Goal: Task Accomplishment & Management: Use online tool/utility

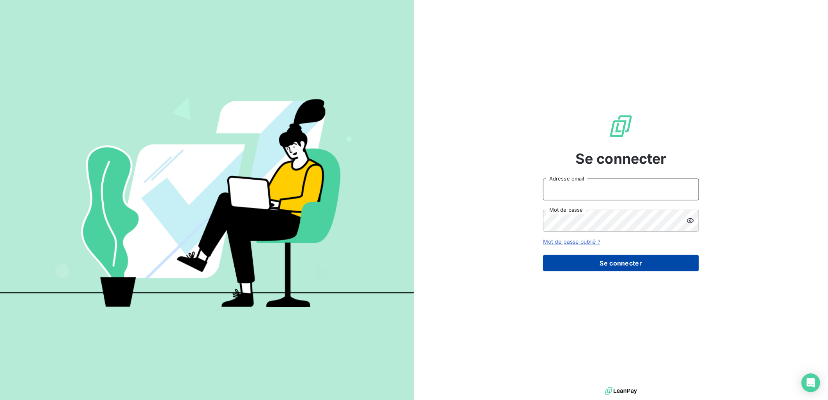
type input "[EMAIL_ADDRESS][DOMAIN_NAME]"
click at [638, 270] on button "Se connecter" at bounding box center [621, 263] width 156 height 16
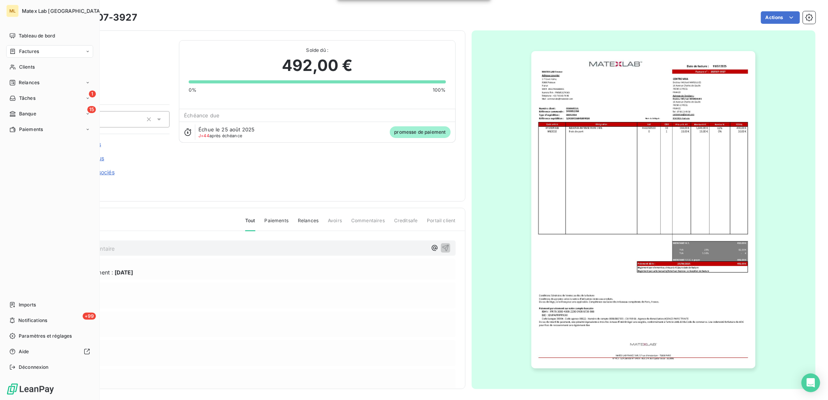
click at [13, 53] on icon at bounding box center [13, 51] width 5 height 5
click at [34, 53] on span "Factures" at bounding box center [29, 51] width 20 height 7
click at [40, 68] on div "Clients" at bounding box center [49, 67] width 87 height 12
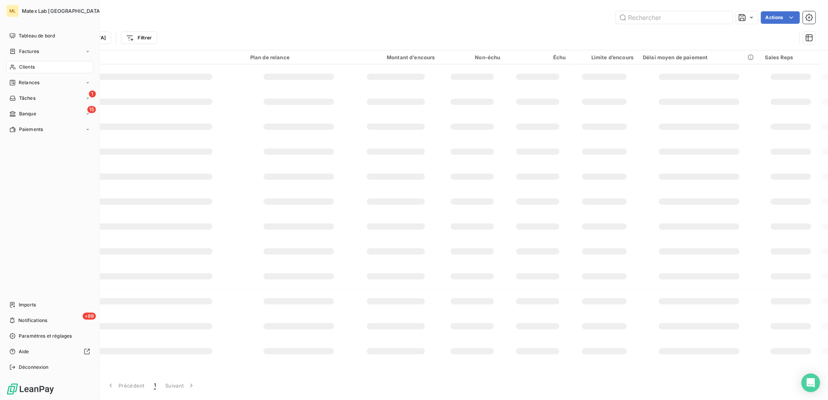
click at [37, 51] on span "Factures" at bounding box center [29, 51] width 20 height 7
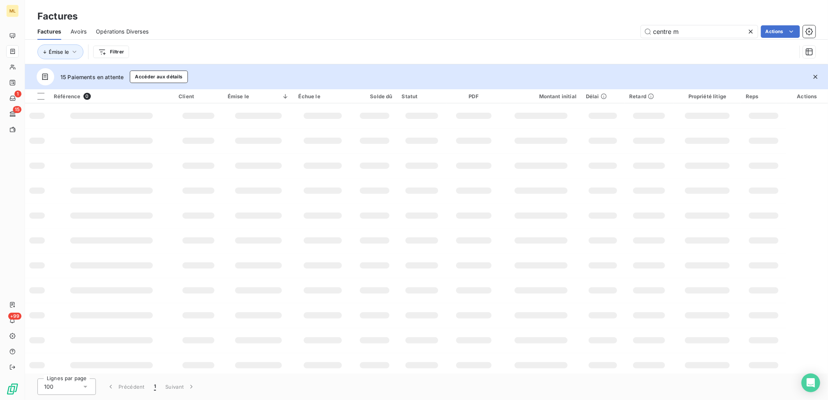
click at [248, 21] on div "Factures" at bounding box center [426, 16] width 803 height 14
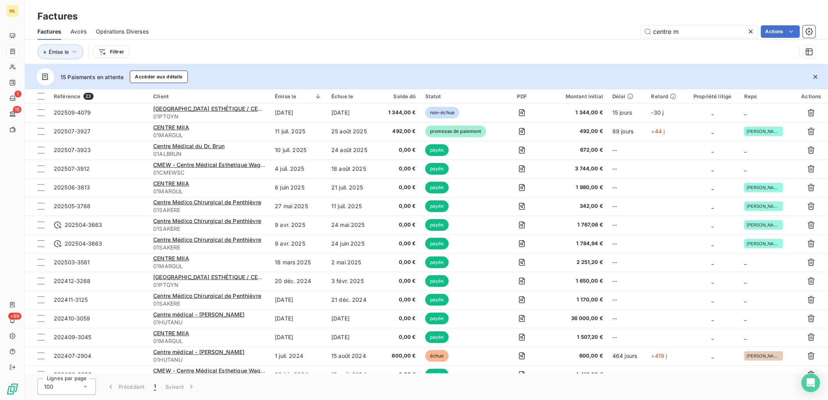
click at [750, 30] on icon at bounding box center [751, 32] width 8 height 8
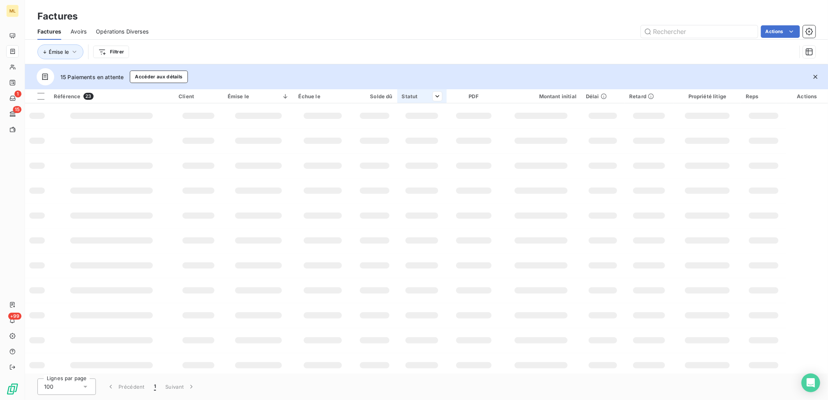
click at [420, 95] on div "Statut" at bounding box center [422, 96] width 40 height 6
click at [438, 95] on th "Statut" at bounding box center [421, 96] width 49 height 14
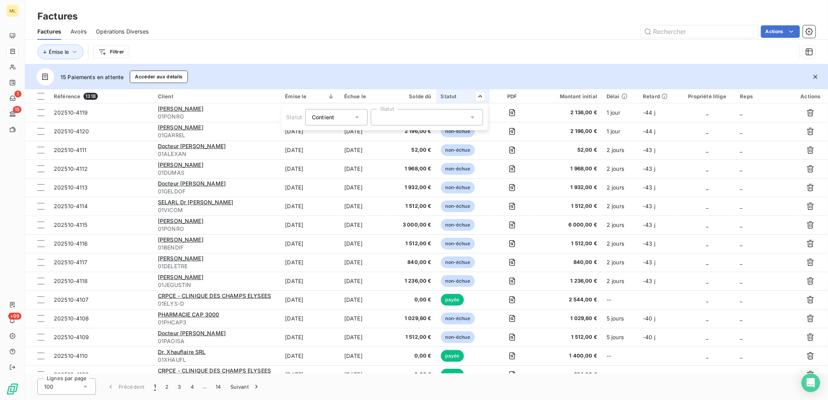
click at [409, 117] on div at bounding box center [427, 117] width 112 height 16
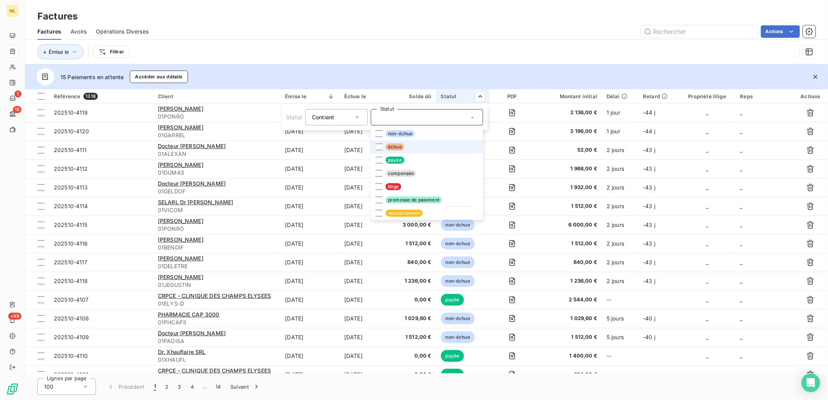
click at [385, 147] on span "échue" at bounding box center [394, 146] width 19 height 7
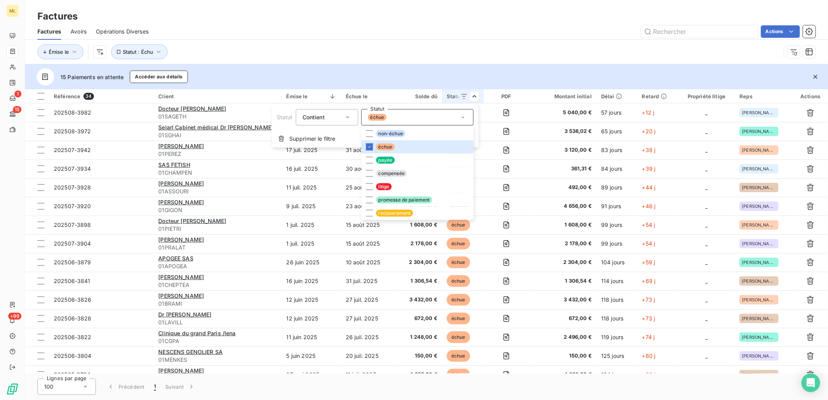
click at [473, 56] on html "ML 1 15 +99 Factures Factures Avoirs Opérations Diverses Actions Émise le Statu…" at bounding box center [414, 200] width 828 height 400
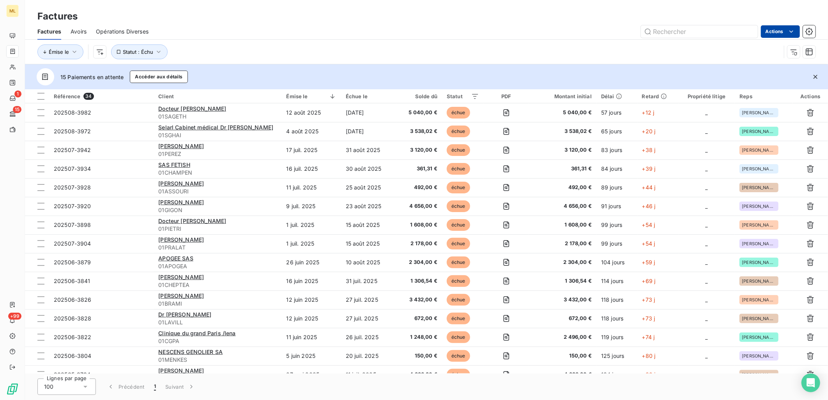
click at [796, 32] on html "ML 1 15 +99 Factures Factures Avoirs Opérations Diverses Actions Émise le Statu…" at bounding box center [414, 200] width 828 height 400
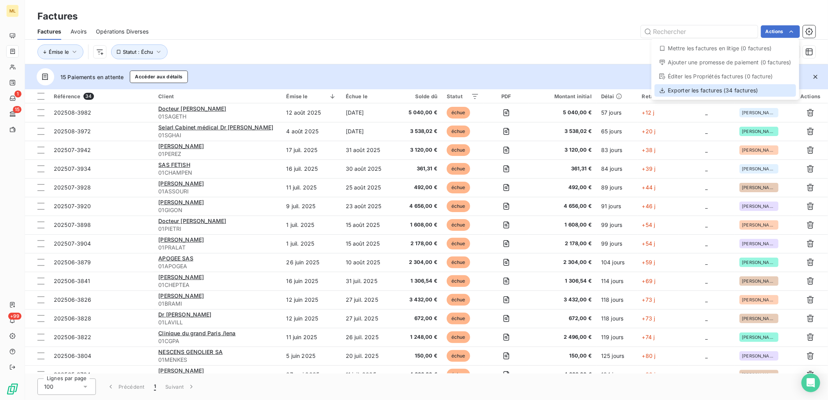
click at [719, 89] on div "Exporter les factures (34 factures)" at bounding box center [724, 90] width 141 height 12
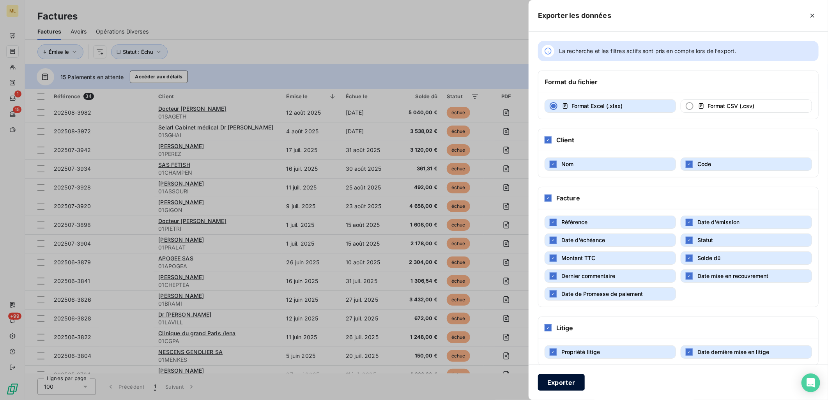
click at [574, 379] on button "Exporter" at bounding box center [561, 382] width 47 height 16
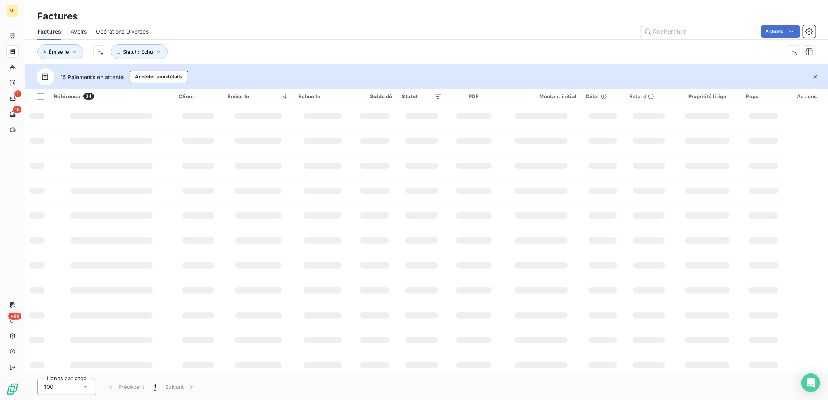
click at [599, 21] on div "Factures" at bounding box center [426, 16] width 803 height 14
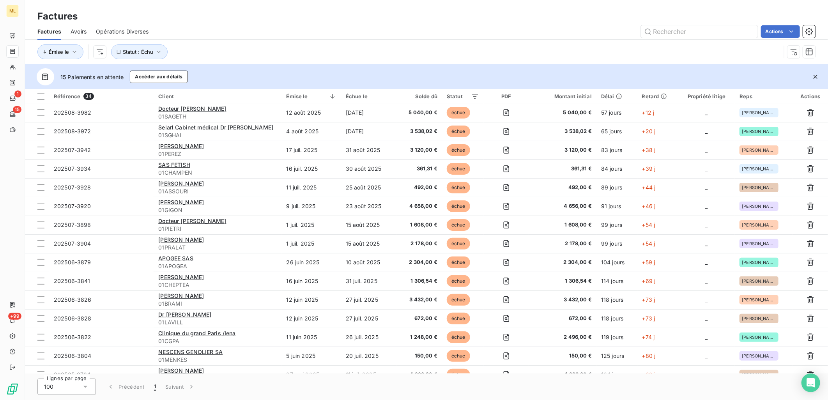
click at [673, 41] on div "Émise le Statut : Échu" at bounding box center [426, 52] width 778 height 24
click at [690, 29] on input "text" at bounding box center [699, 31] width 117 height 12
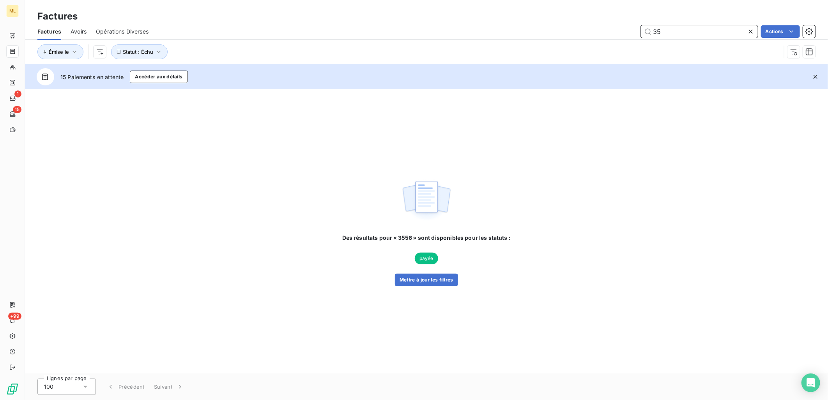
type input "3"
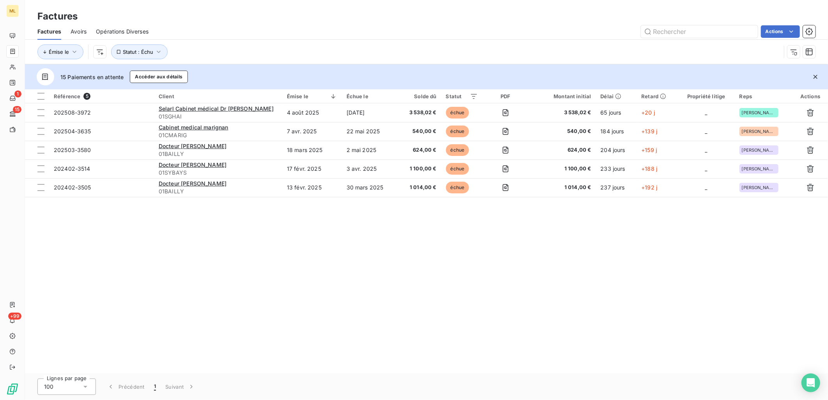
click at [543, 27] on div "Actions" at bounding box center [486, 31] width 657 height 12
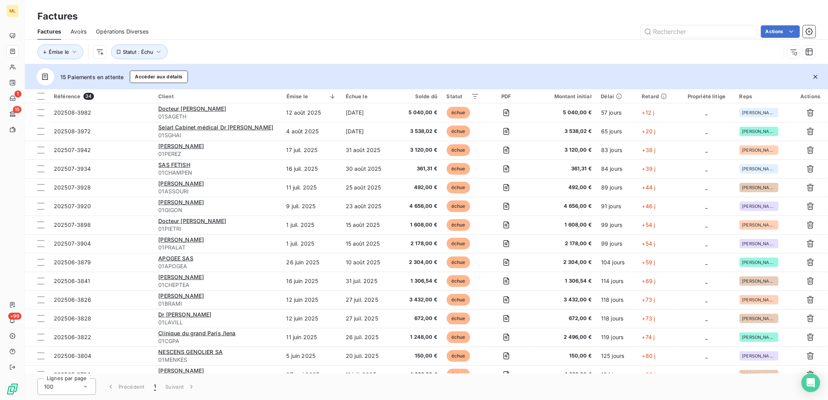
click at [277, 30] on div "Actions" at bounding box center [486, 31] width 657 height 12
click at [691, 33] on input "text" at bounding box center [699, 31] width 117 height 12
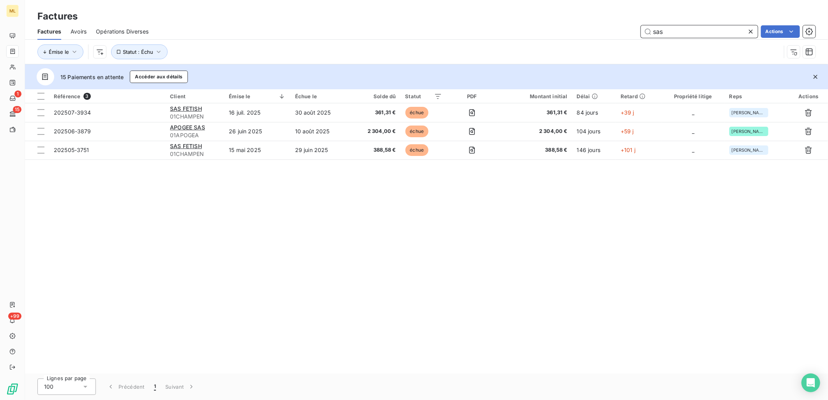
type input "sas"
click at [747, 31] on icon at bounding box center [751, 32] width 8 height 8
click at [497, 34] on div "Actions" at bounding box center [486, 31] width 657 height 12
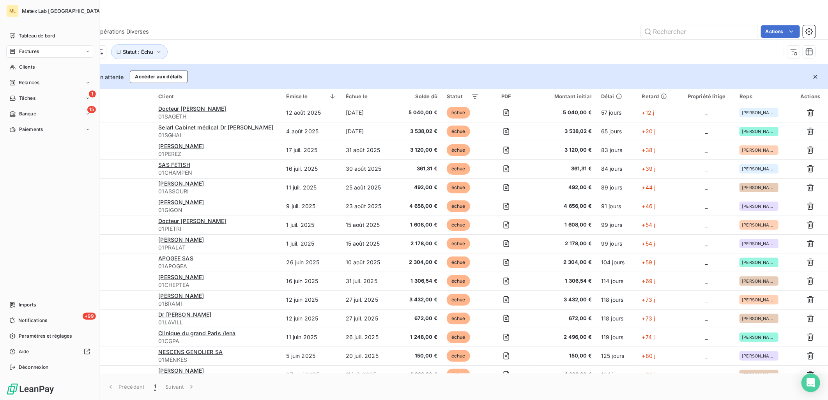
click at [27, 49] on span "Factures" at bounding box center [29, 51] width 20 height 7
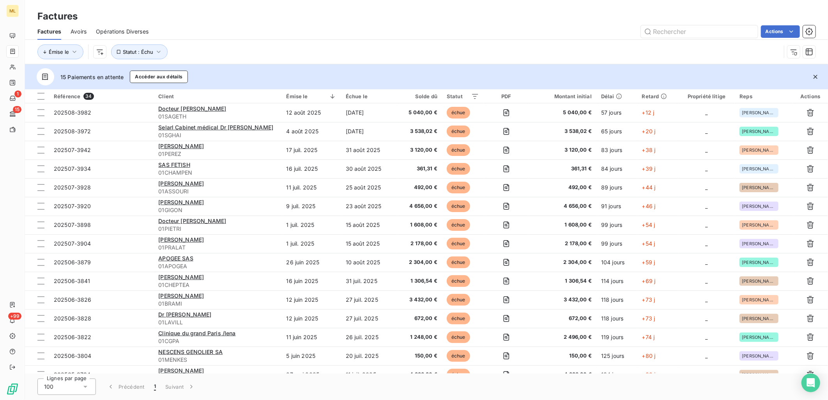
click at [385, 16] on div "Factures" at bounding box center [426, 16] width 803 height 14
click at [466, 98] on icon at bounding box center [464, 96] width 8 height 8
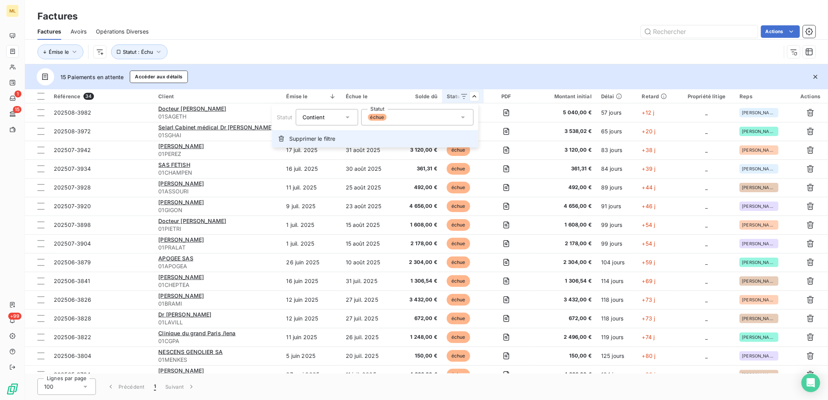
click at [307, 145] on div "Supprimer le filtre" at bounding box center [375, 138] width 206 height 17
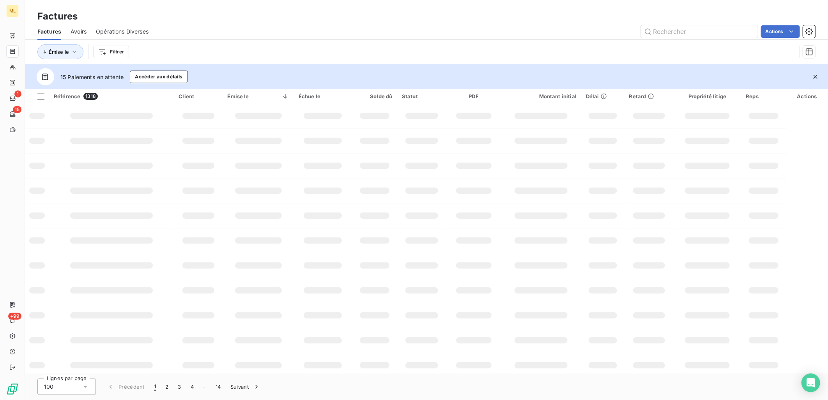
click at [486, 40] on div "Émise le Filtrer" at bounding box center [426, 52] width 778 height 24
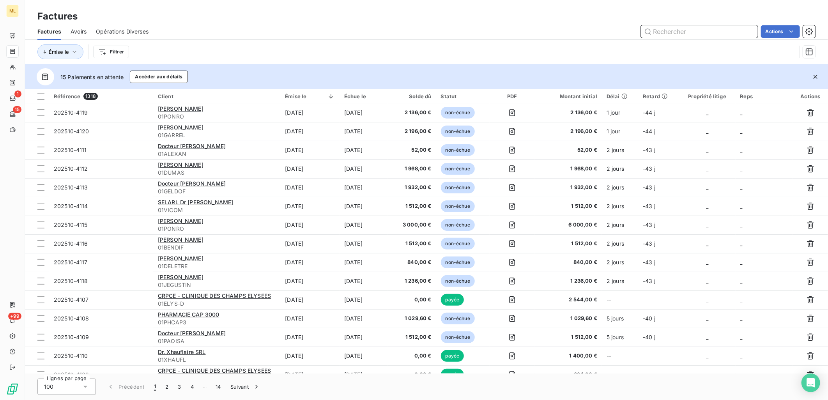
click at [675, 30] on input "text" at bounding box center [699, 31] width 117 height 12
click at [672, 27] on input "text" at bounding box center [699, 31] width 117 height 12
click at [674, 31] on input "sas" at bounding box center [699, 31] width 117 height 12
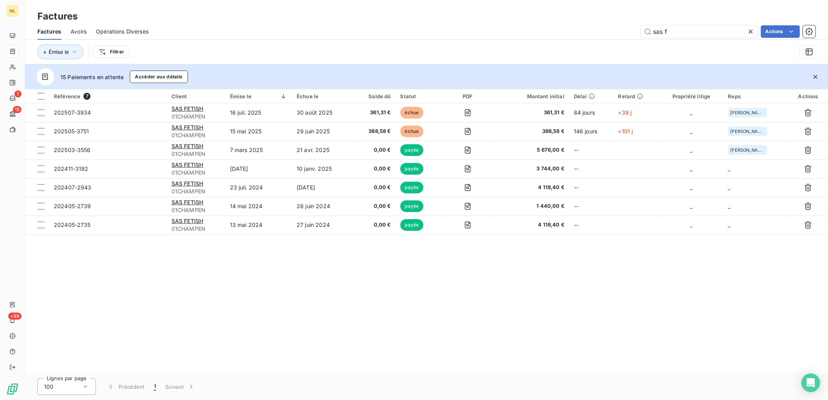
click at [531, 41] on div "Émise le Filtrer" at bounding box center [426, 52] width 778 height 24
click at [567, 25] on div "sas f Actions" at bounding box center [486, 31] width 657 height 12
click at [676, 27] on input "sas f" at bounding box center [699, 31] width 117 height 12
type input "s"
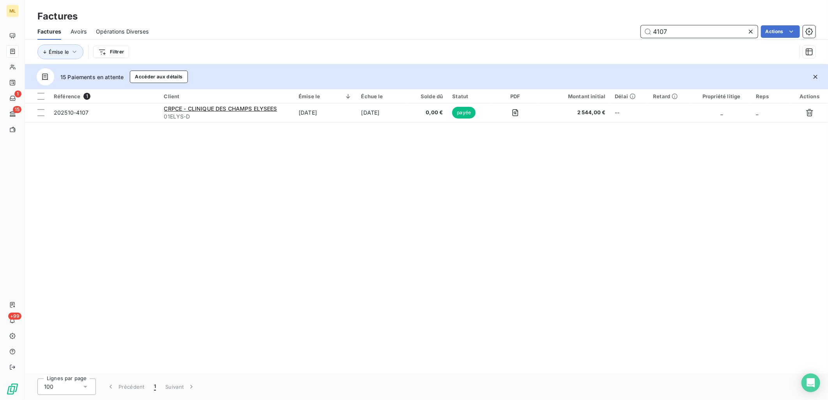
click at [677, 32] on input "4107" at bounding box center [699, 31] width 117 height 12
type input "4"
click at [677, 32] on input "4102" at bounding box center [699, 31] width 117 height 12
type input "4"
click at [696, 33] on input "4051" at bounding box center [699, 31] width 117 height 12
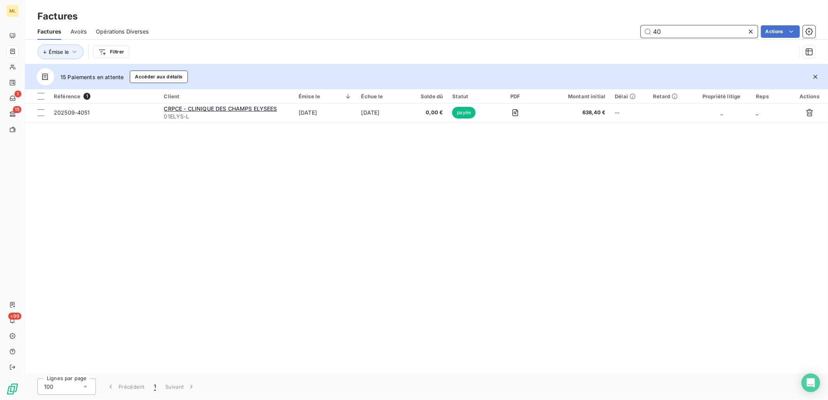
type input "4"
type input "4086"
click at [750, 32] on icon at bounding box center [751, 32] width 8 height 8
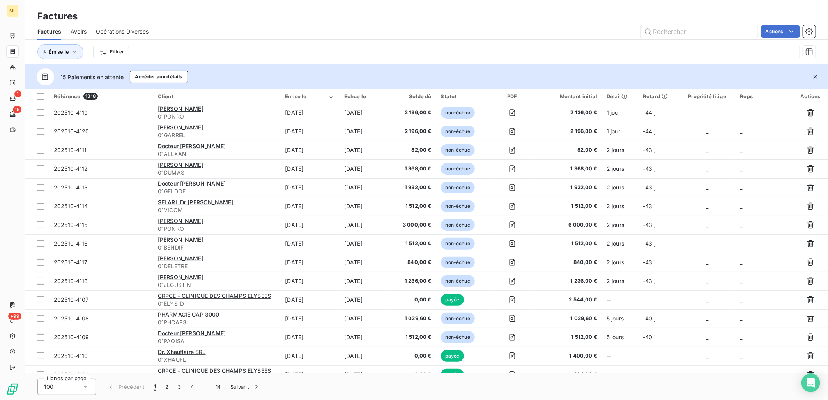
click at [509, 40] on div "Émise le Filtrer" at bounding box center [426, 52] width 778 height 24
